Goal: Information Seeking & Learning: Learn about a topic

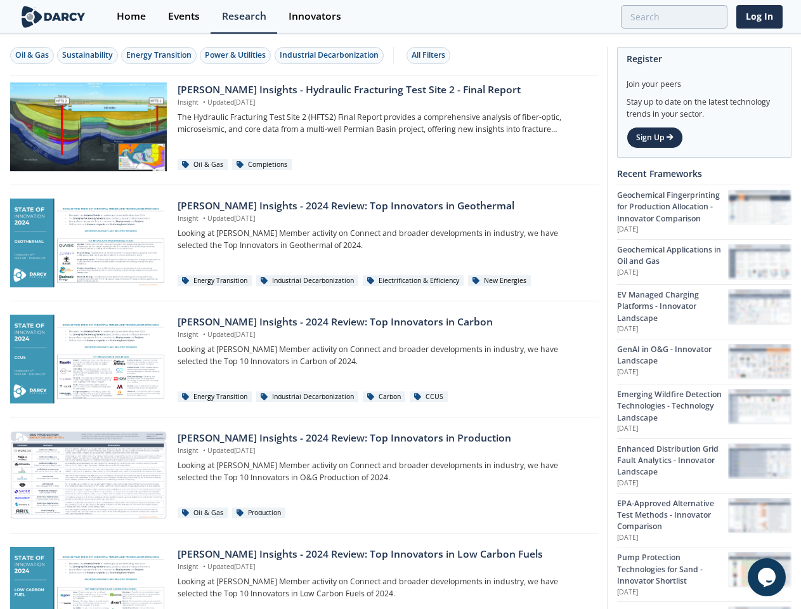
click at [32, 55] on div "Oil & Gas" at bounding box center [32, 54] width 34 height 11
click at [88, 55] on div "Sustainability" at bounding box center [87, 54] width 51 height 11
click at [160, 55] on div "Energy Transition" at bounding box center [158, 54] width 65 height 11
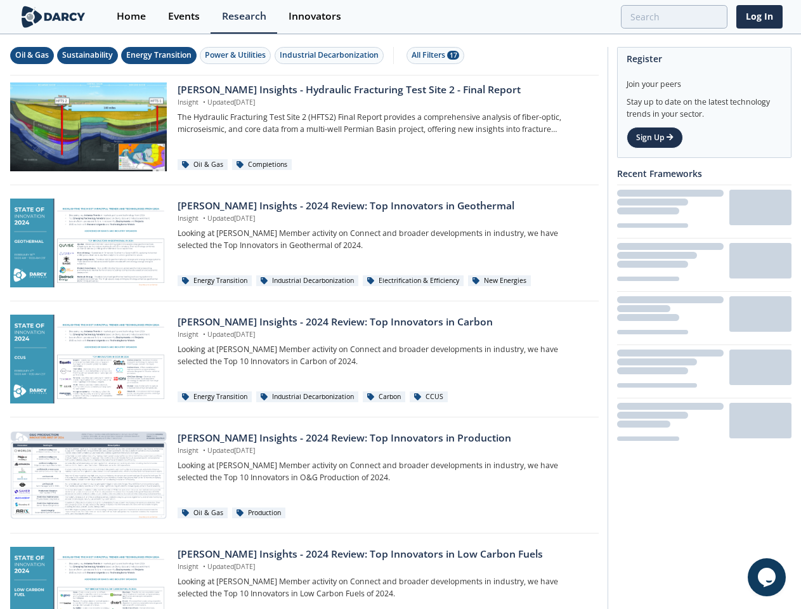
click at [237, 55] on div "Power & Utilities" at bounding box center [235, 54] width 61 height 11
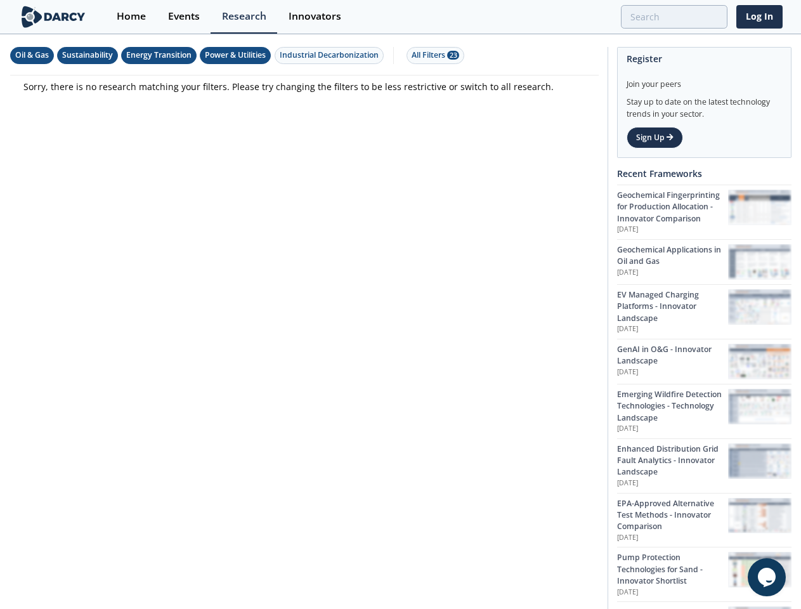
click at [331, 55] on div "Industrial Decarbonization" at bounding box center [329, 54] width 99 height 11
